Goal: Book appointment/travel/reservation

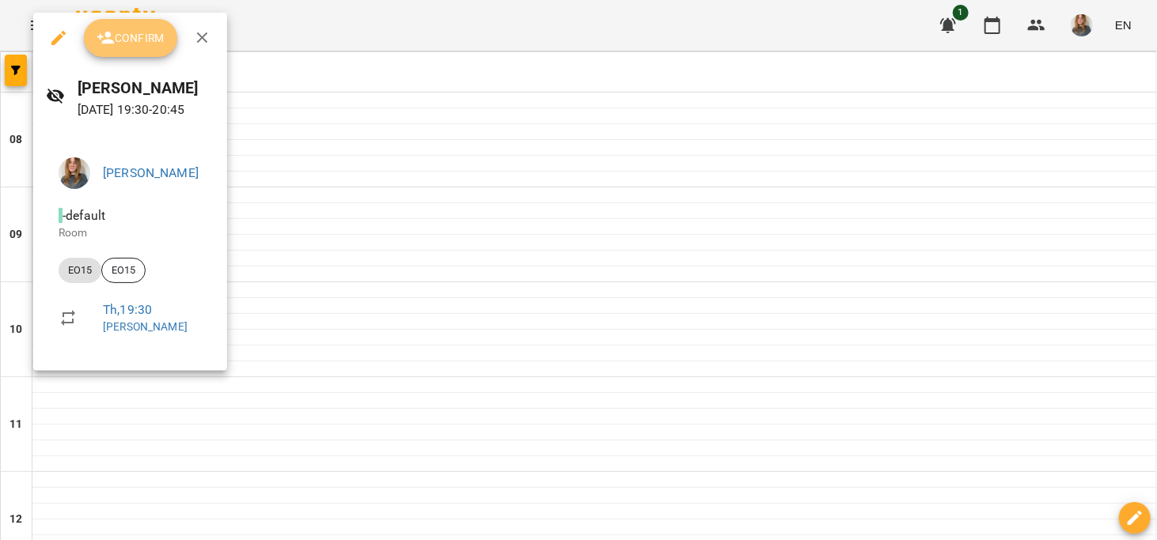
click at [124, 43] on span "Confirm" at bounding box center [131, 37] width 68 height 19
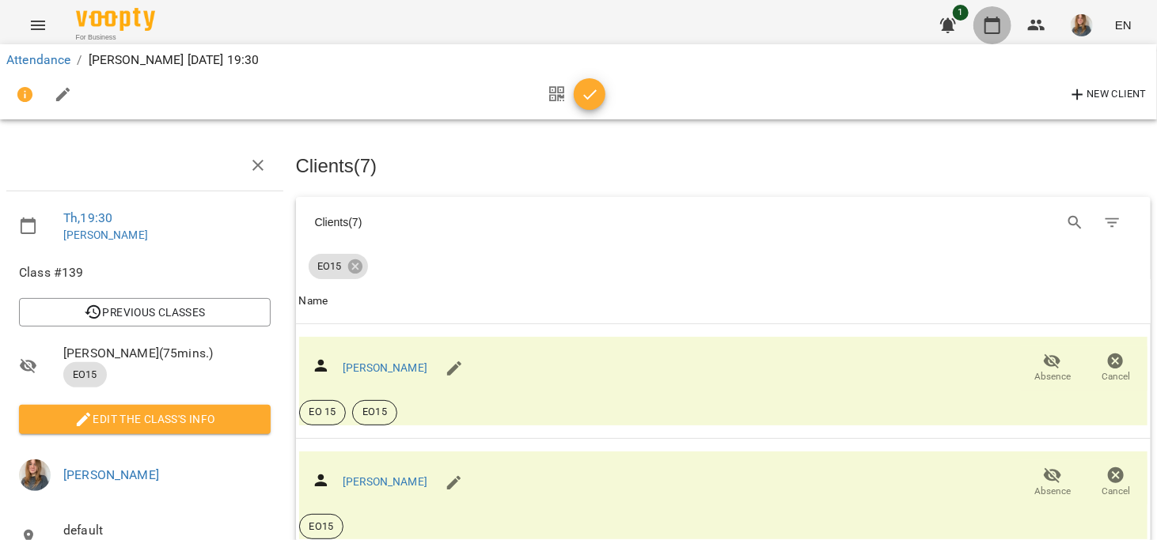
click at [996, 17] on icon "button" at bounding box center [992, 25] width 19 height 19
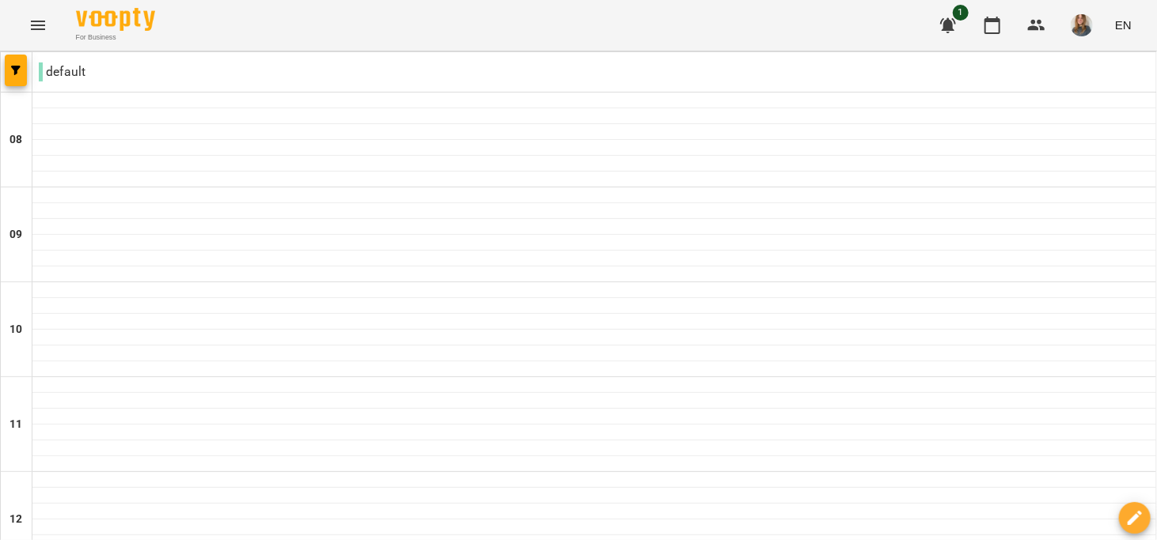
scroll to position [1010, 0]
